Goal: Transaction & Acquisition: Purchase product/service

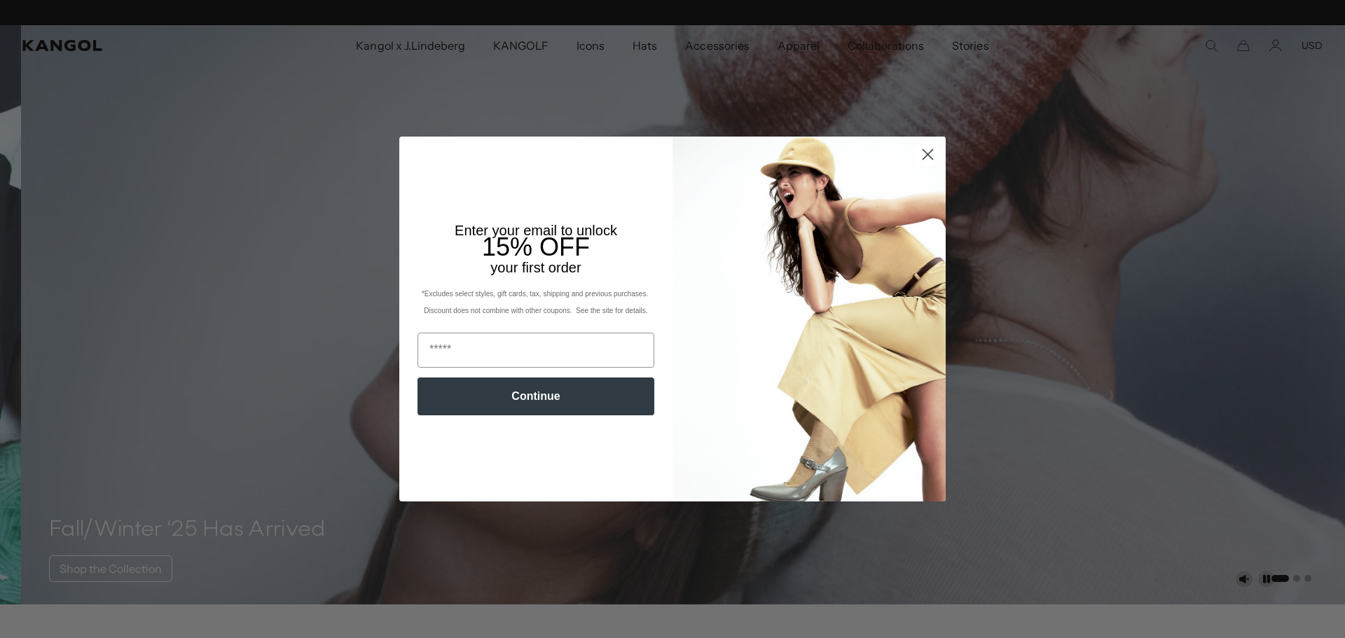
scroll to position [0, 289]
drag, startPoint x: 919, startPoint y: 157, endPoint x: 912, endPoint y: 152, distance: 8.0
click at [919, 157] on circle "Close dialog" at bounding box center [927, 154] width 23 height 23
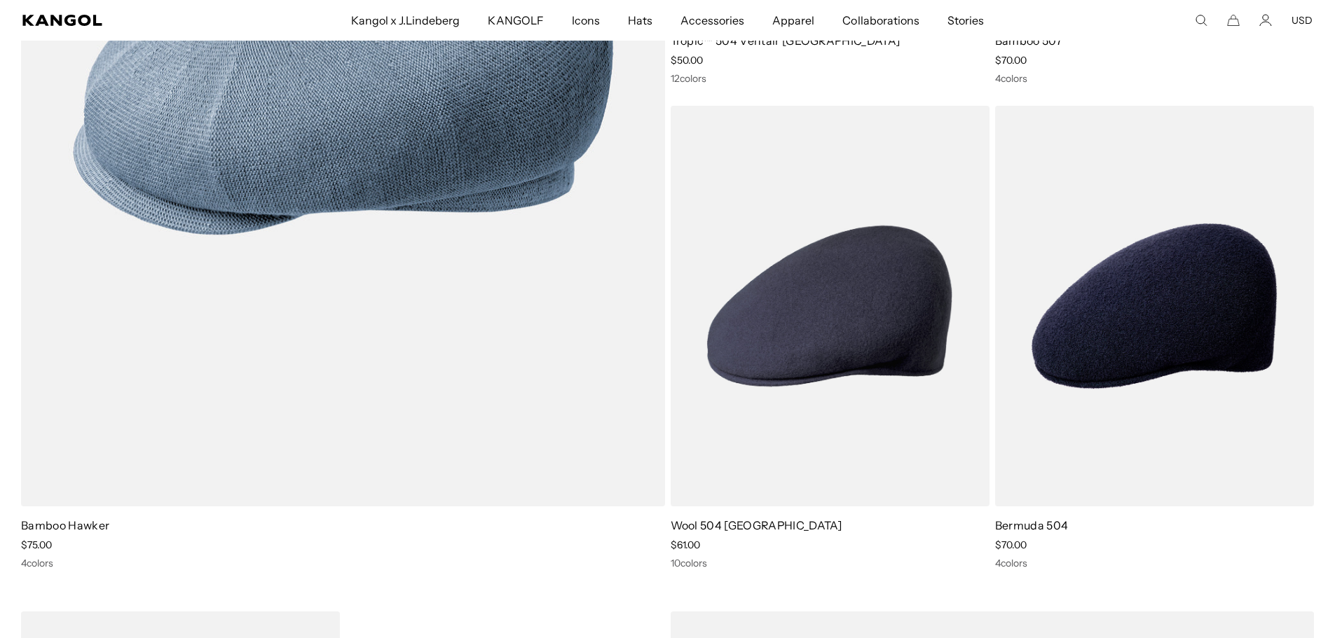
drag, startPoint x: 763, startPoint y: 290, endPoint x: 809, endPoint y: 85, distance: 209.6
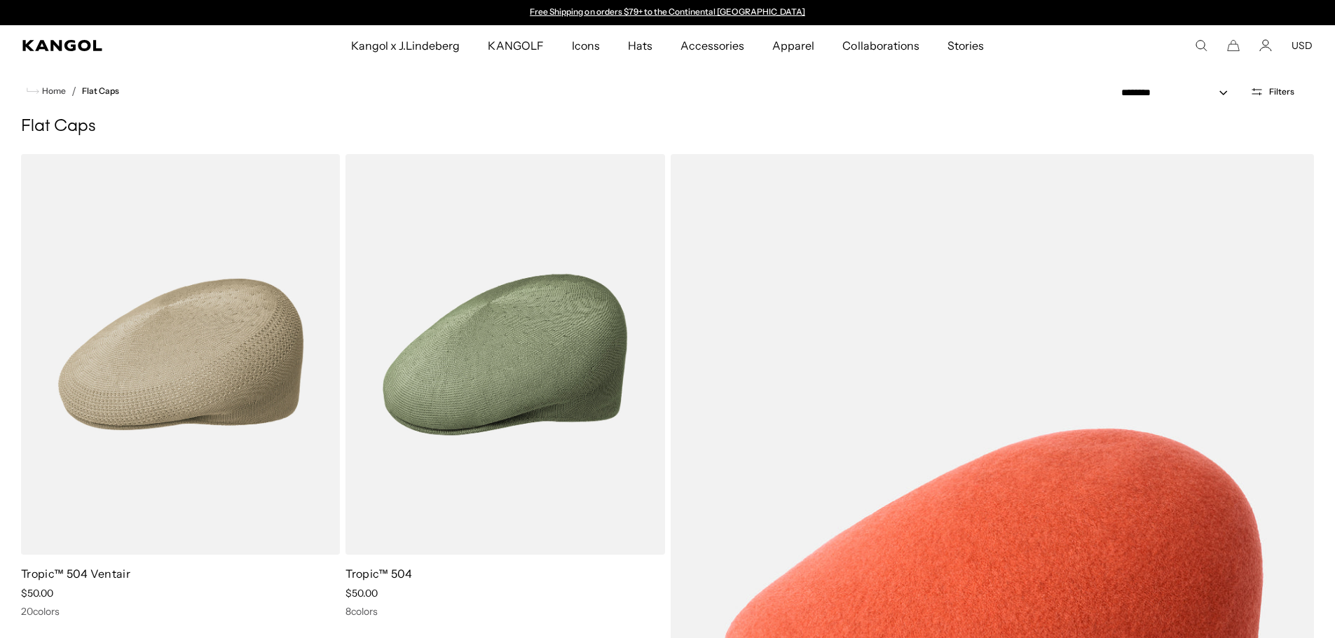
drag, startPoint x: 809, startPoint y: 85, endPoint x: 835, endPoint y: -135, distance: 221.6
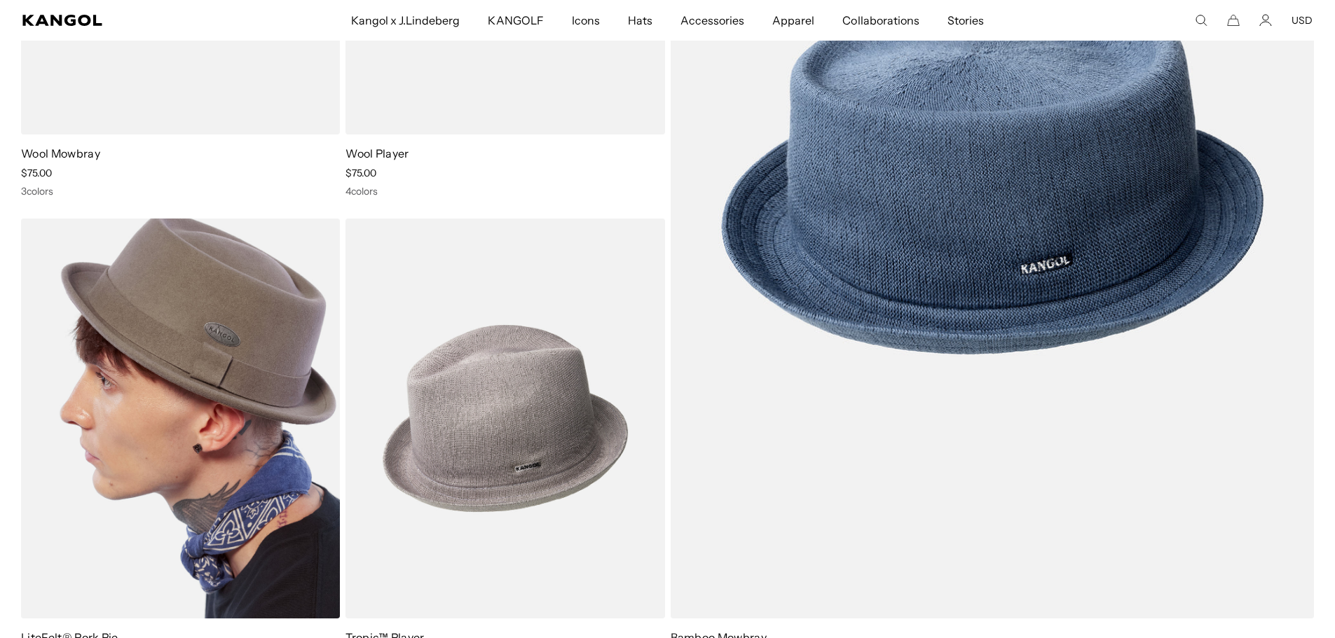
click at [213, 413] on img at bounding box center [180, 419] width 319 height 401
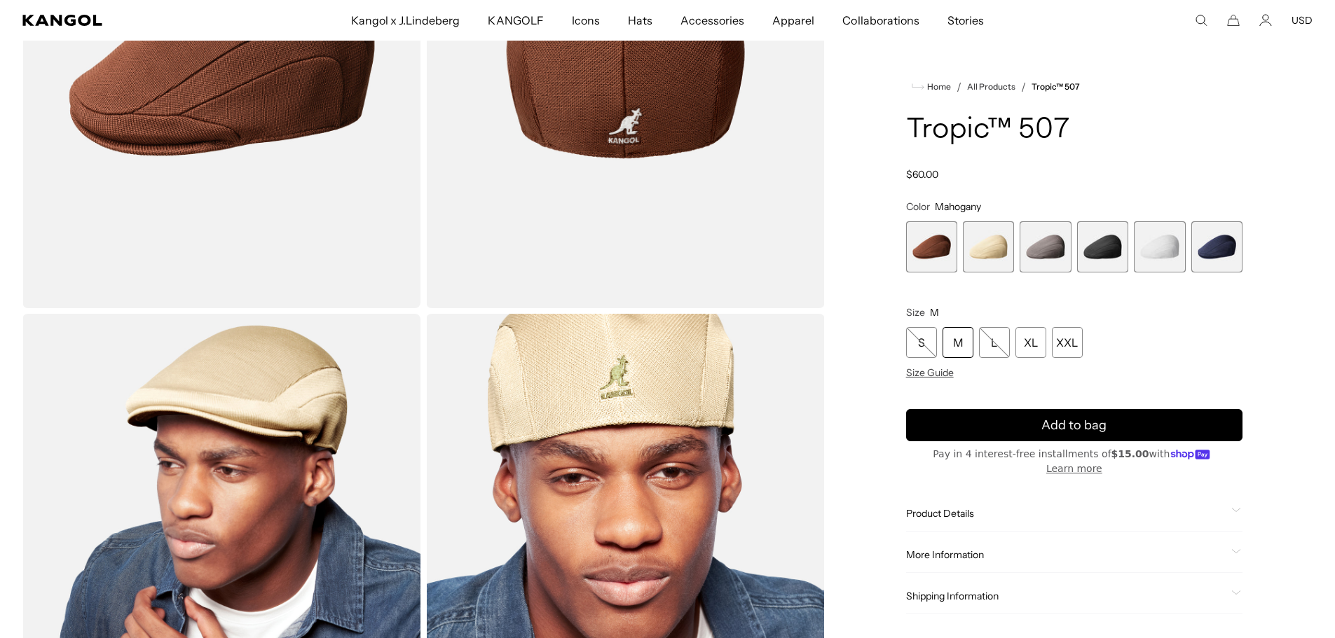
click at [1055, 260] on span "3 of 6" at bounding box center [1044, 246] width 51 height 51
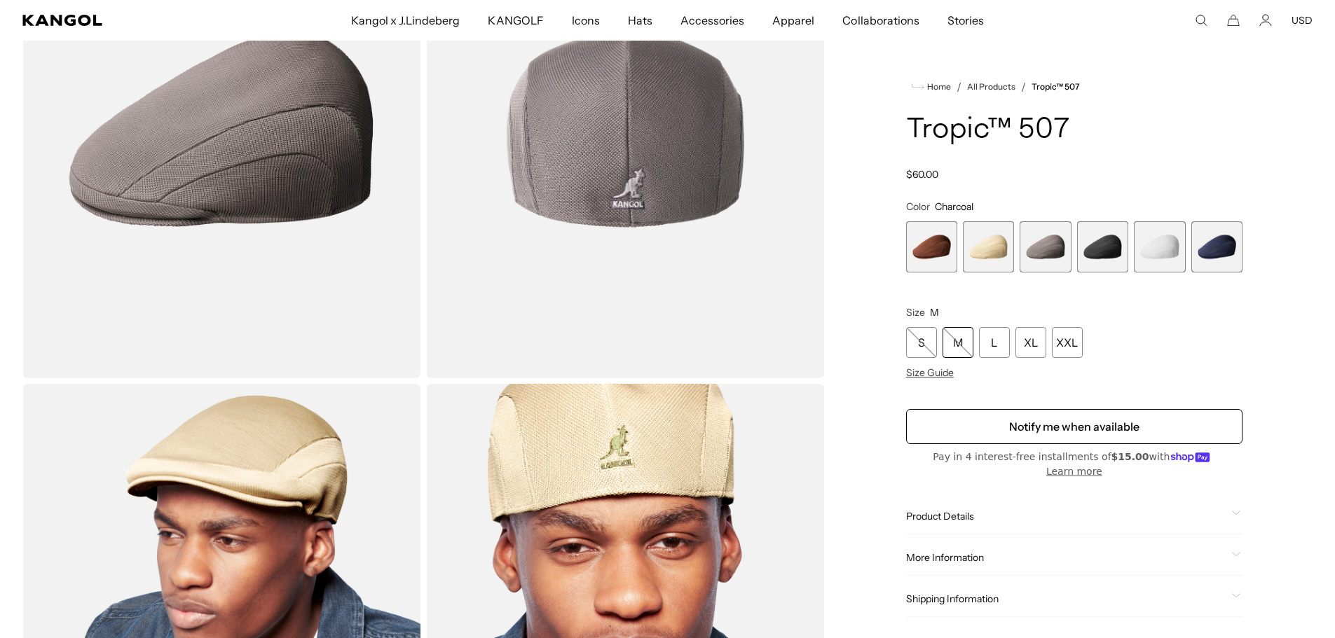
scroll to position [140, 0]
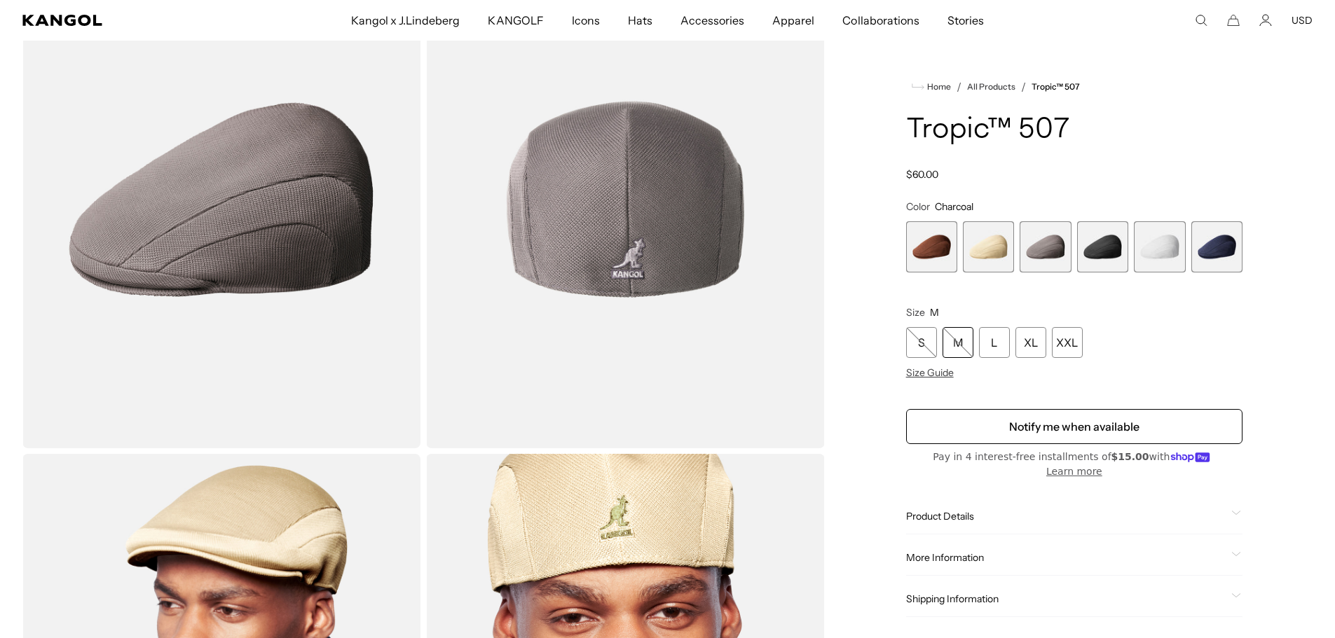
click at [1114, 251] on span "4 of 6" at bounding box center [1102, 246] width 51 height 51
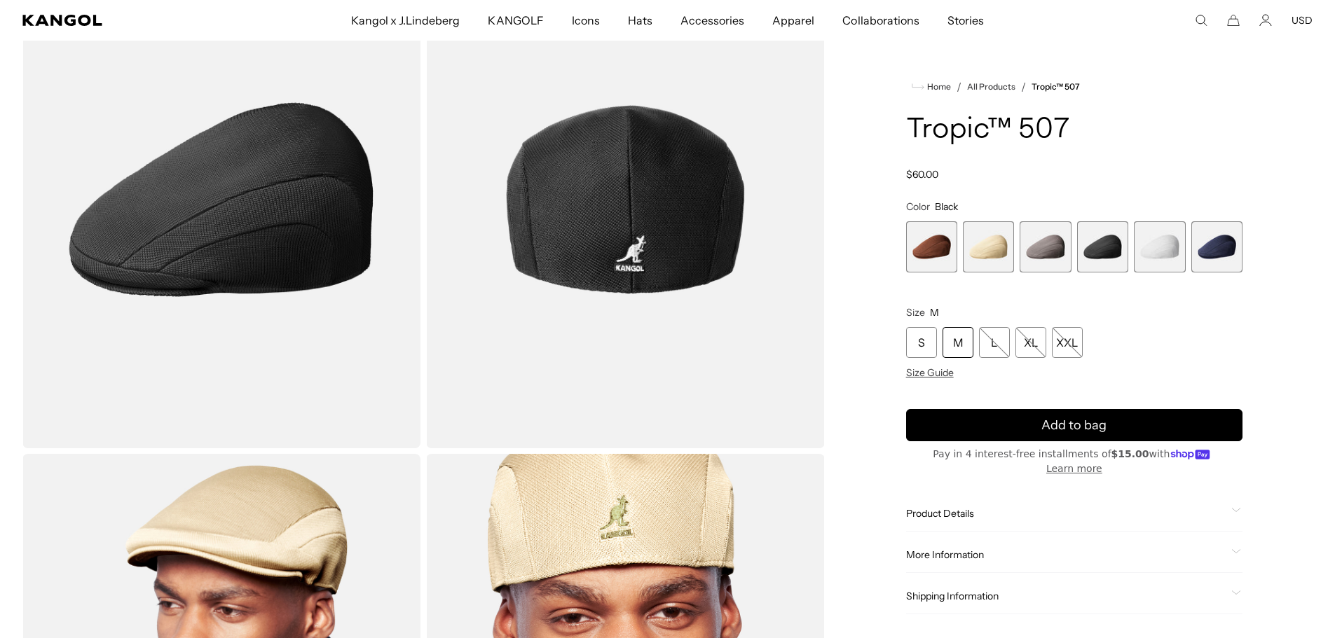
click at [1209, 241] on span "6 of 6" at bounding box center [1216, 246] width 51 height 51
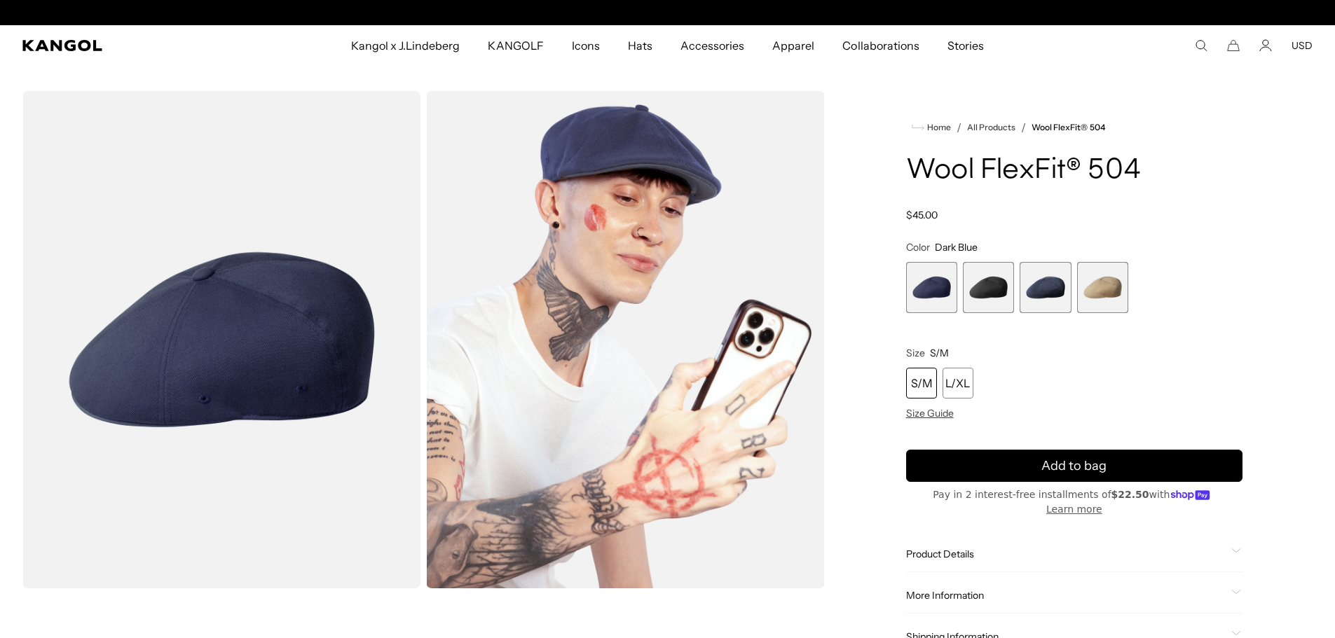
scroll to position [0, 289]
click at [1057, 280] on span "3 of 4" at bounding box center [1044, 287] width 51 height 51
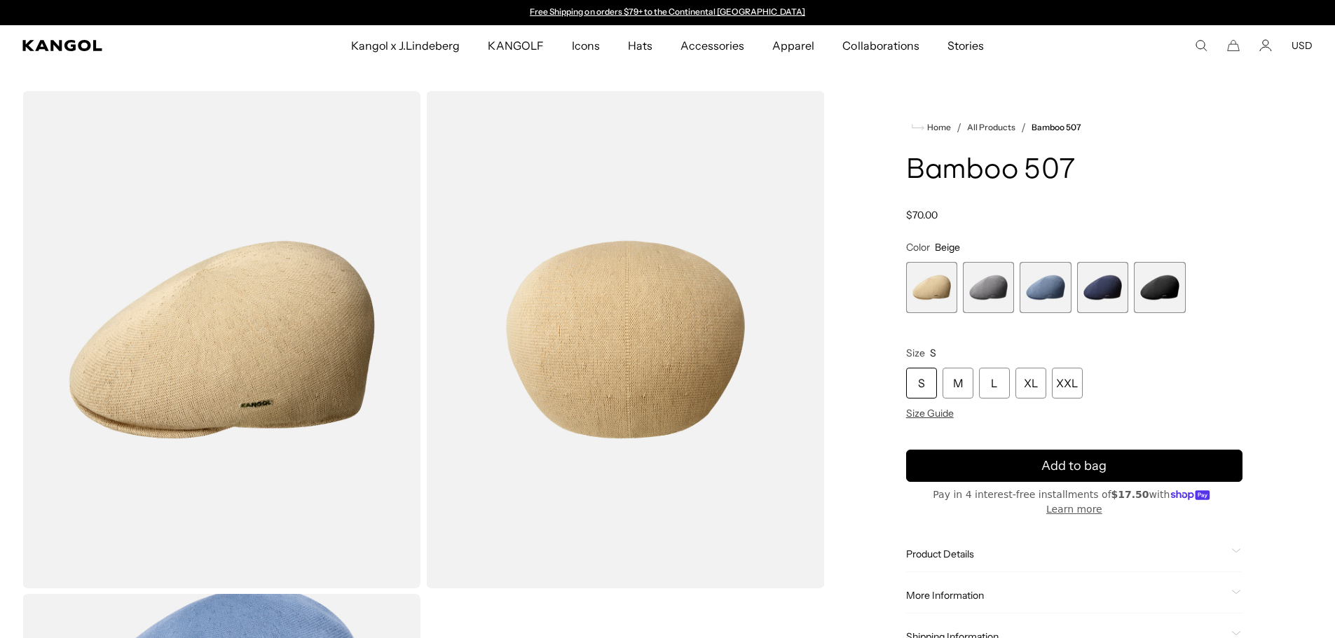
click at [1040, 287] on span "3 of 5" at bounding box center [1044, 287] width 51 height 51
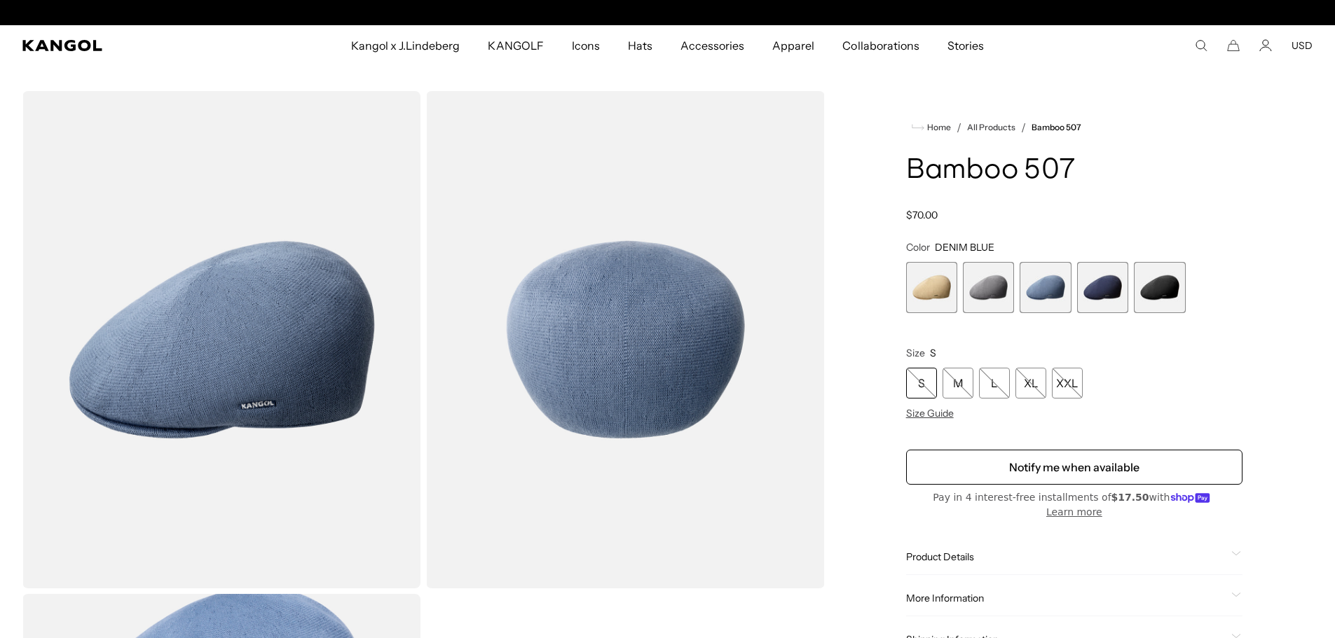
scroll to position [0, 289]
click at [1108, 287] on span "4 of 5" at bounding box center [1102, 287] width 51 height 51
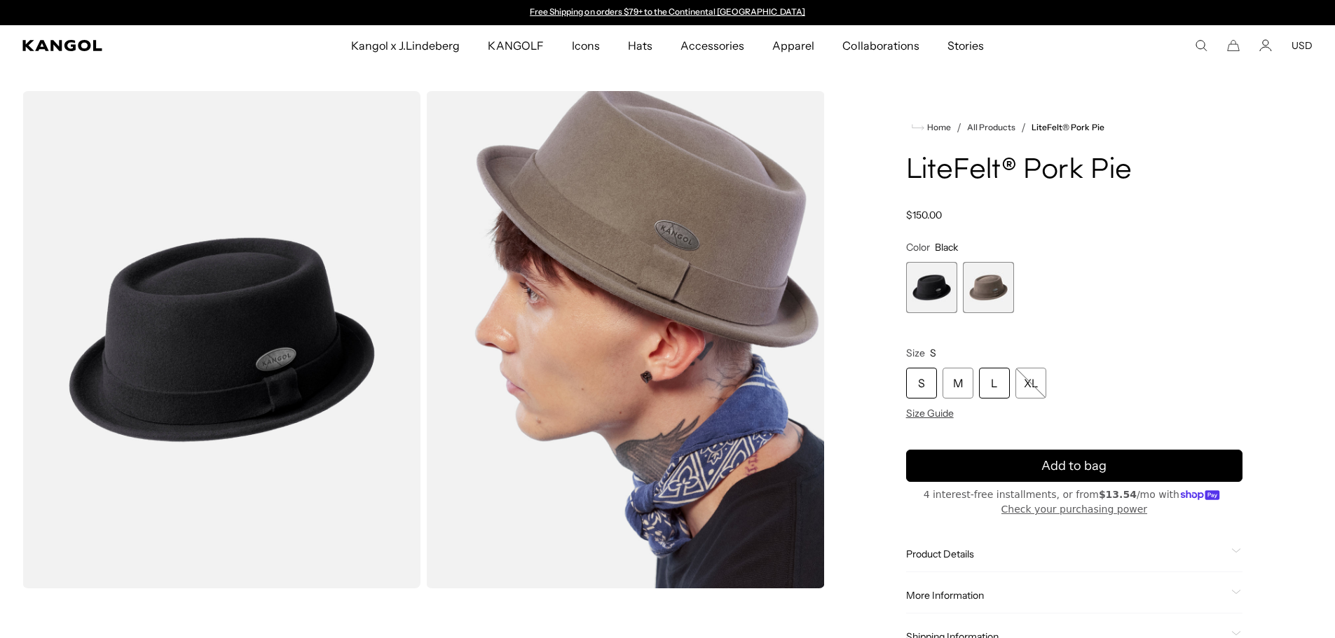
click at [1008, 384] on div "L" at bounding box center [994, 383] width 31 height 31
click at [1003, 389] on div "L" at bounding box center [994, 383] width 31 height 31
click at [991, 313] on span "2 of 2" at bounding box center [988, 287] width 51 height 51
click at [994, 294] on span "2 of 2" at bounding box center [988, 287] width 51 height 51
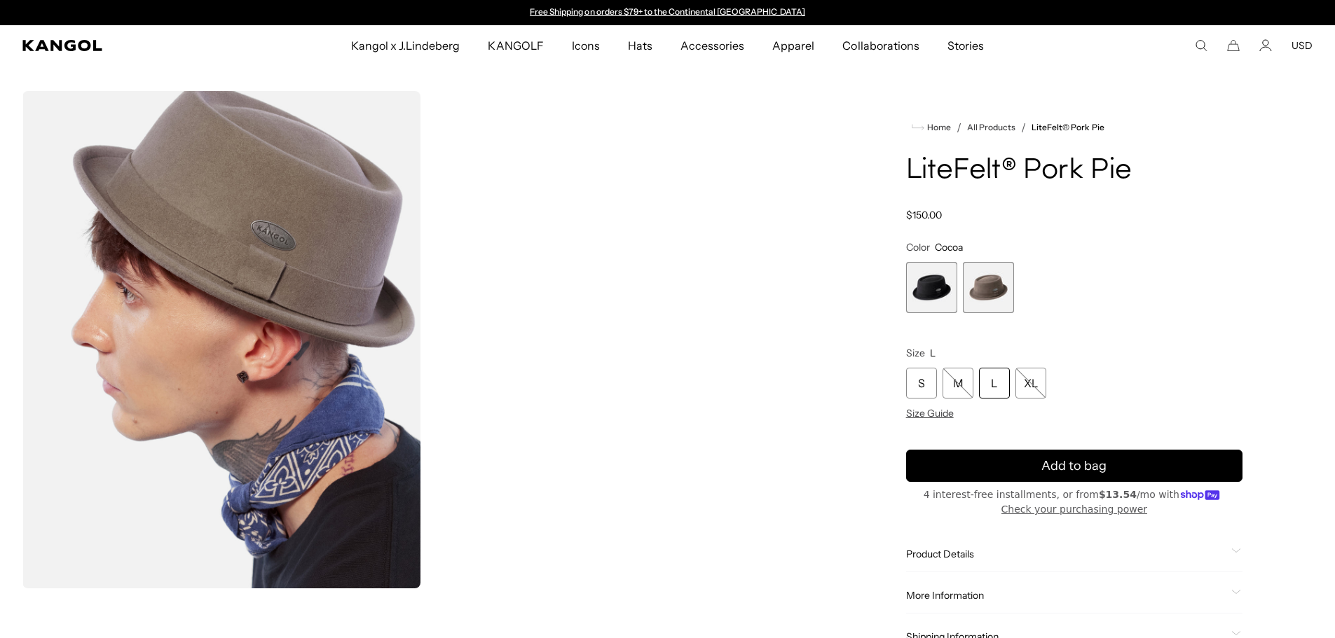
click at [991, 368] on div "L" at bounding box center [994, 383] width 31 height 31
click at [990, 378] on div "L" at bounding box center [994, 383] width 31 height 31
